Goal: Contribute content

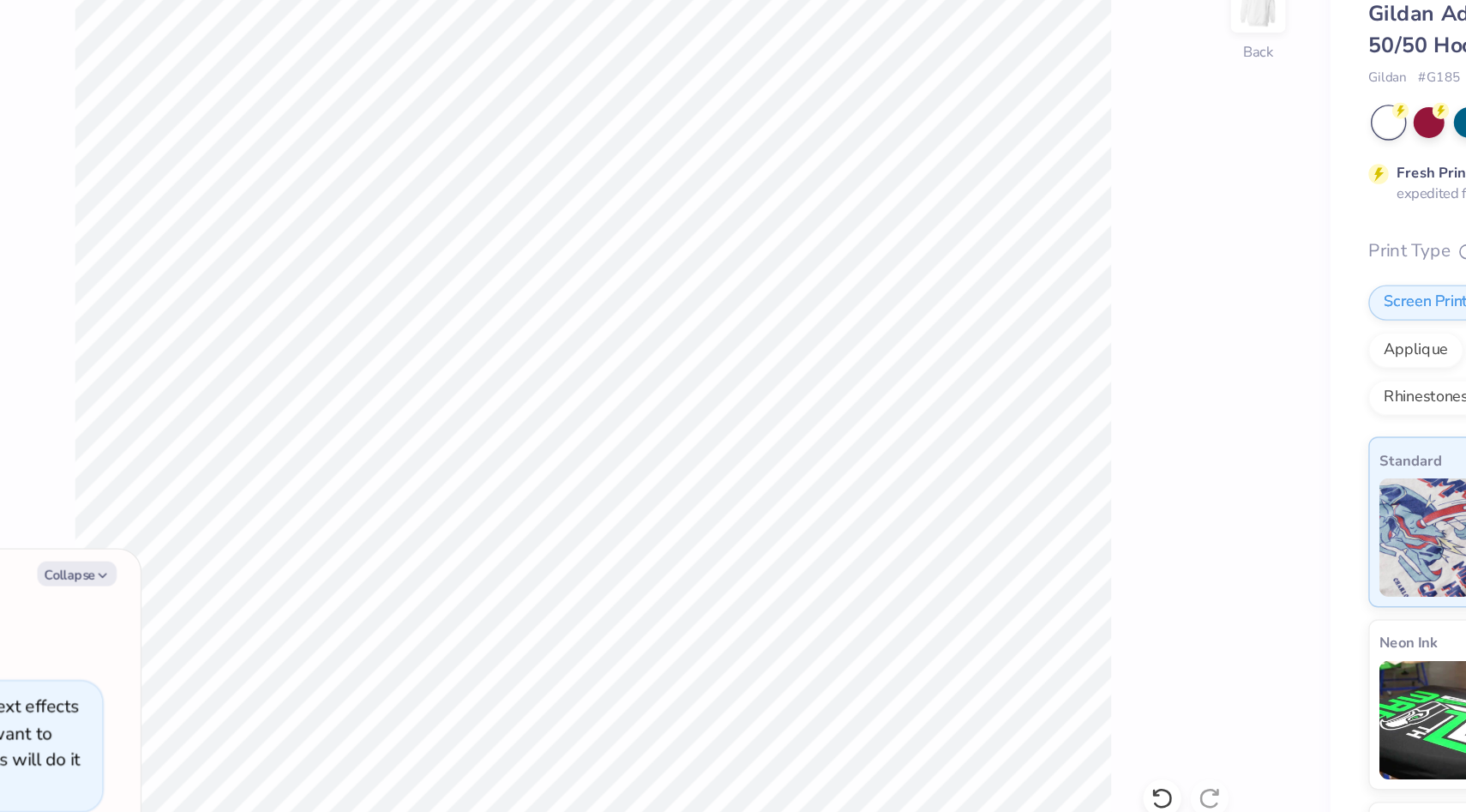
type textarea "x"
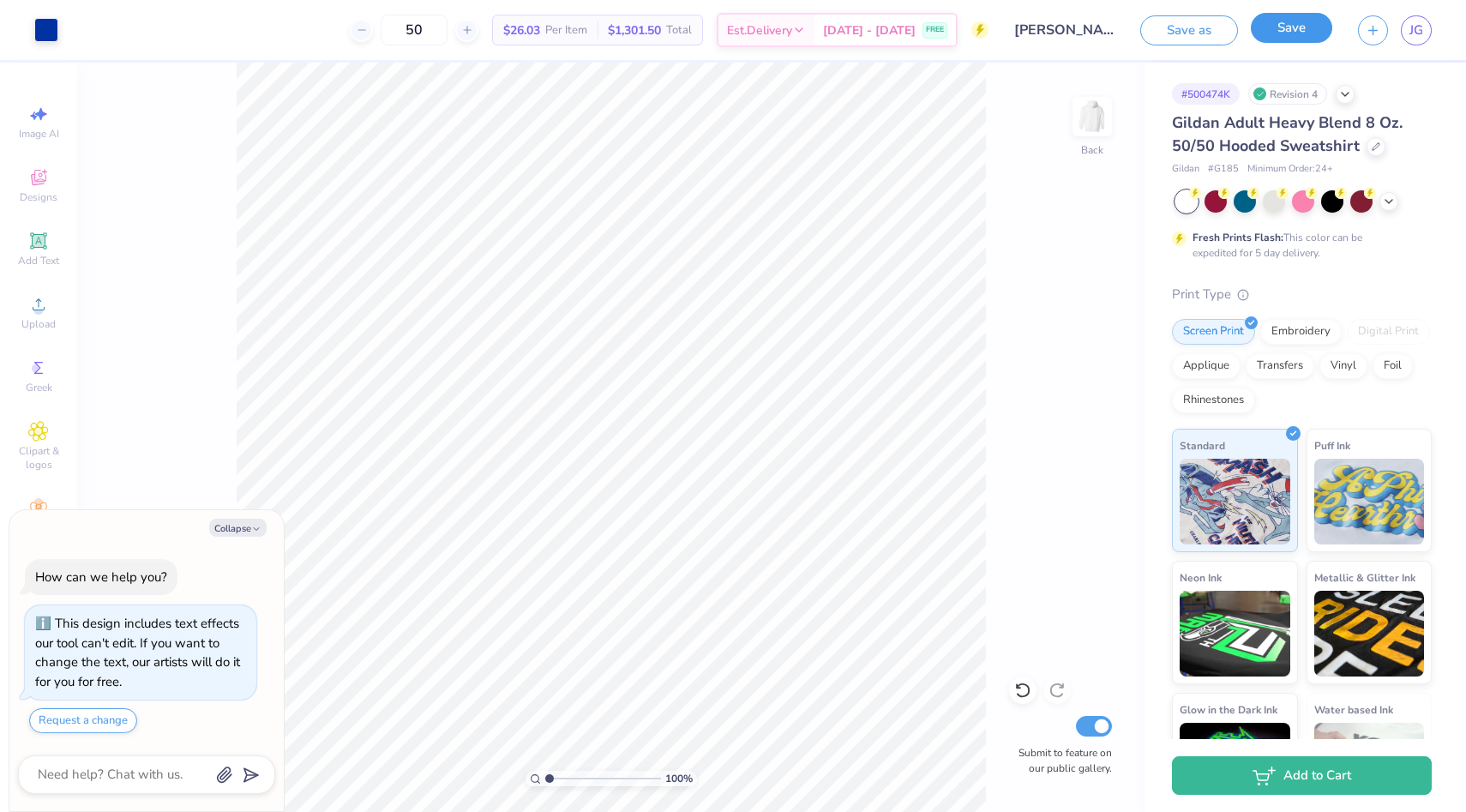
click at [1296, 19] on button "Save" at bounding box center [1291, 28] width 81 height 30
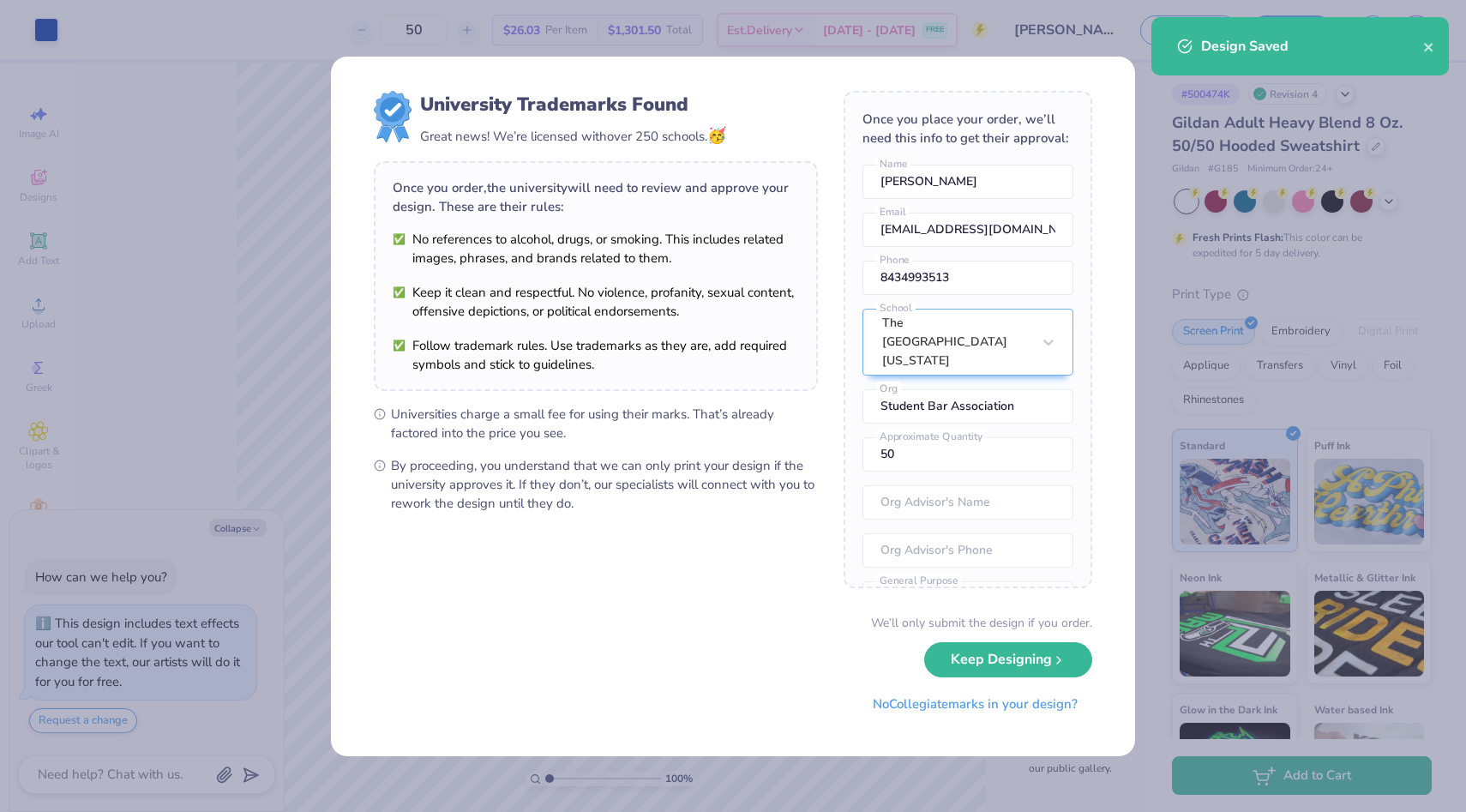
click at [181, 213] on div "University Trademarks Found Great news! We’re licensed with over 250 schools. 🥳…" at bounding box center [733, 406] width 1466 height 812
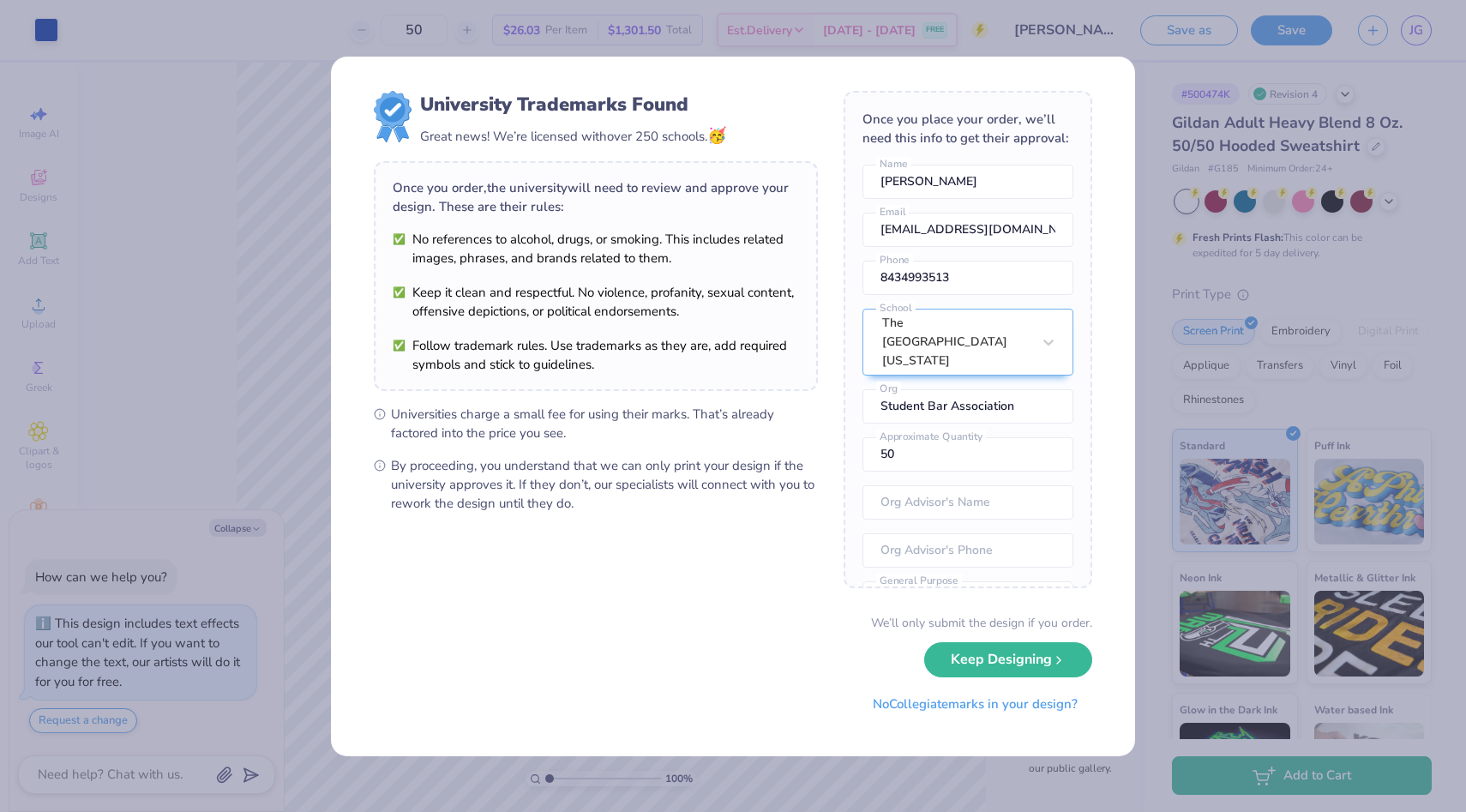
click at [221, 228] on div "University Trademarks Found Great news! We’re licensed with over 250 schools. 🥳…" at bounding box center [733, 406] width 1466 height 812
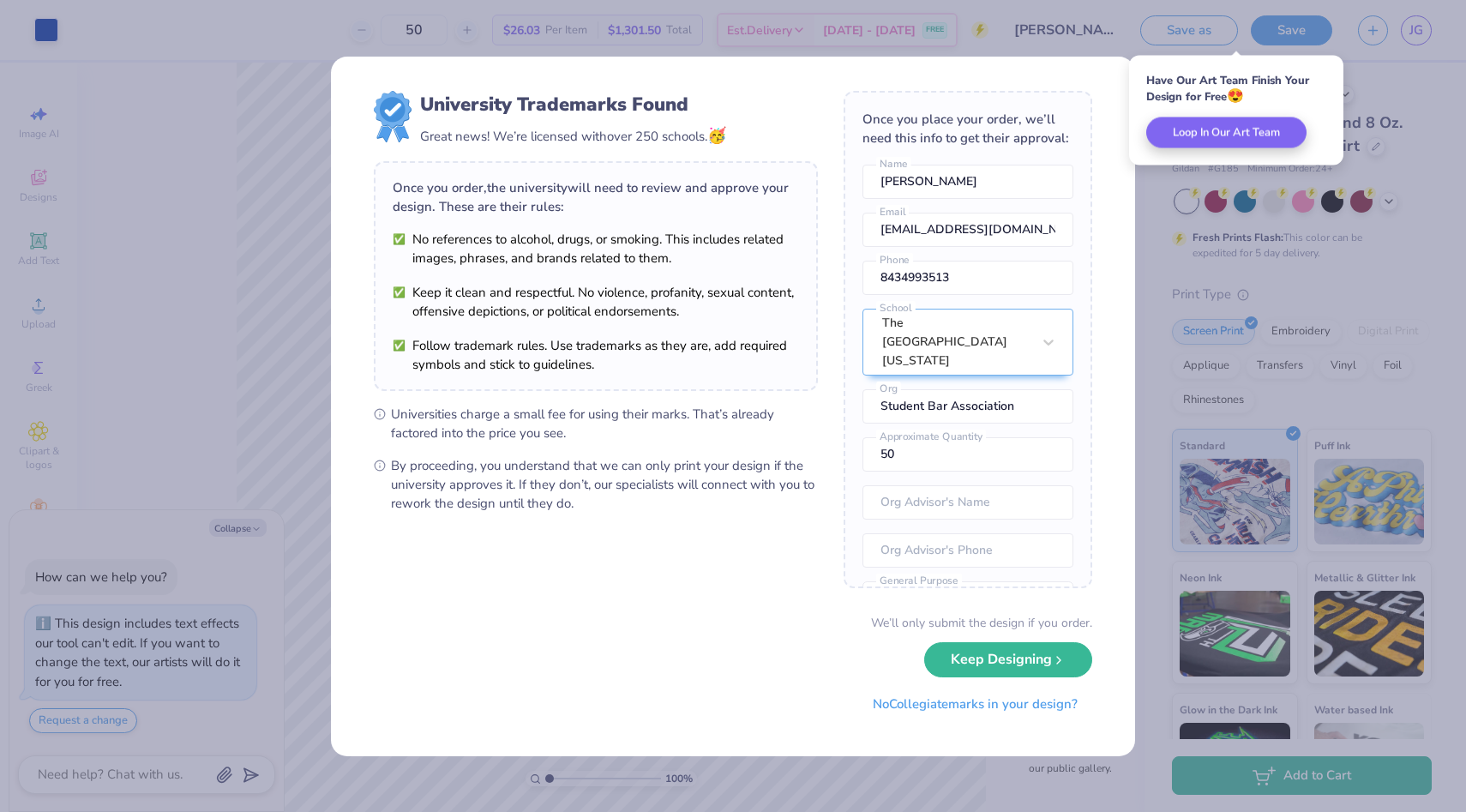
click at [207, 226] on div "University Trademarks Found Great news! We’re licensed with over 250 schools. 🥳…" at bounding box center [733, 406] width 1466 height 812
click at [904, 709] on button "No Collegiate marks in your design?" at bounding box center [974, 700] width 234 height 35
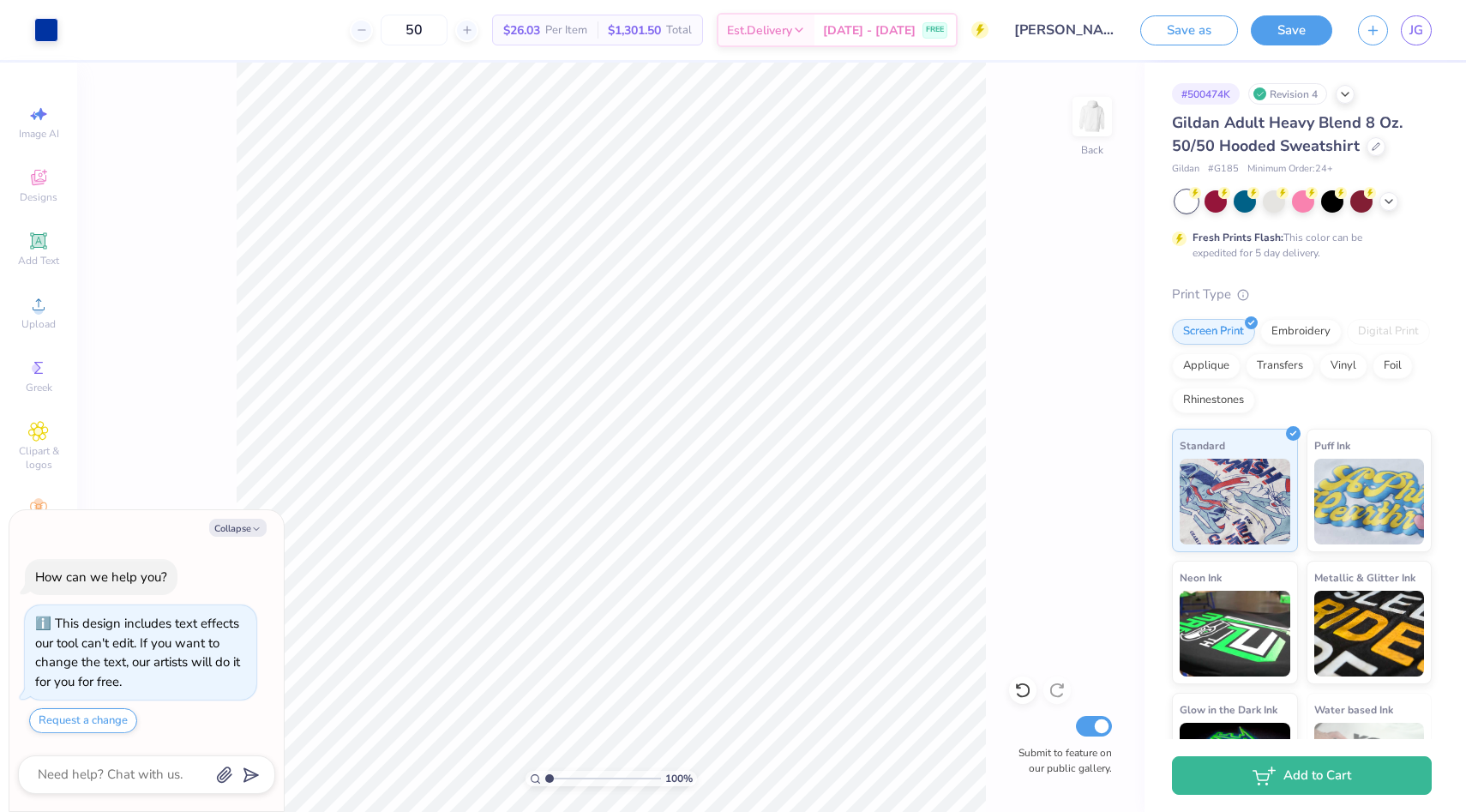
type textarea "x"
